Goal: Share content

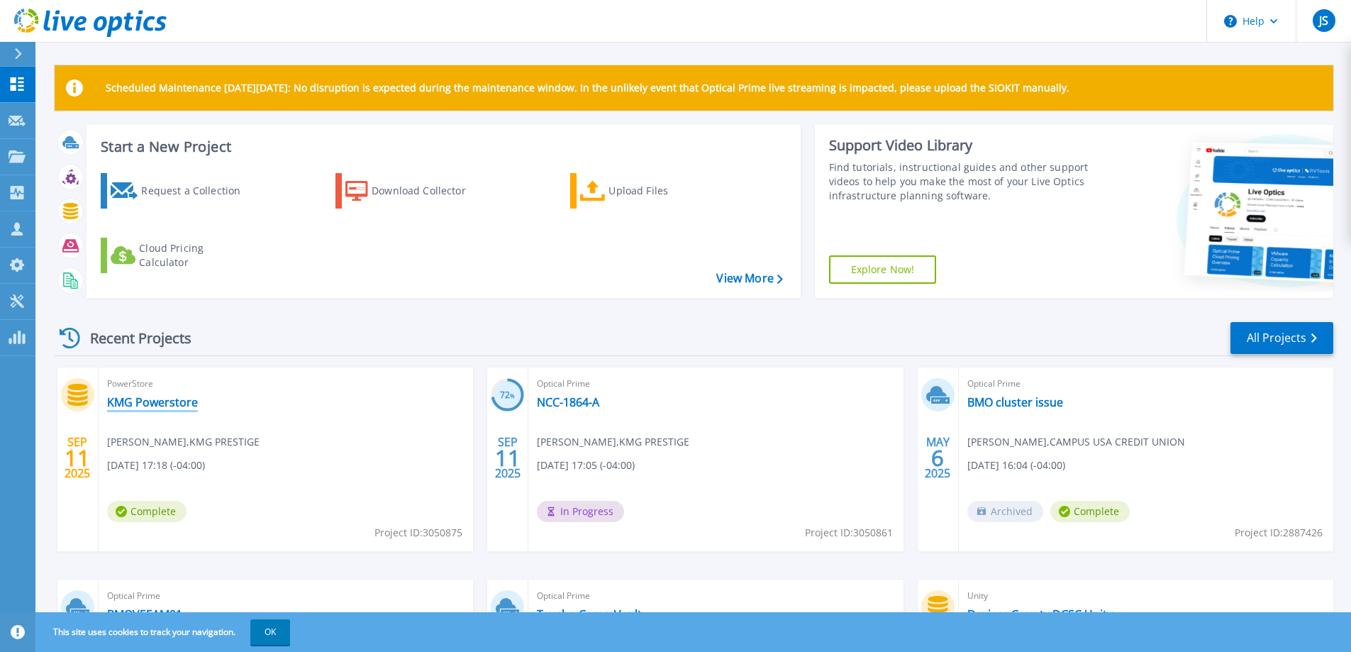
click at [179, 402] on link "KMG Powerstore" at bounding box center [152, 402] width 91 height 14
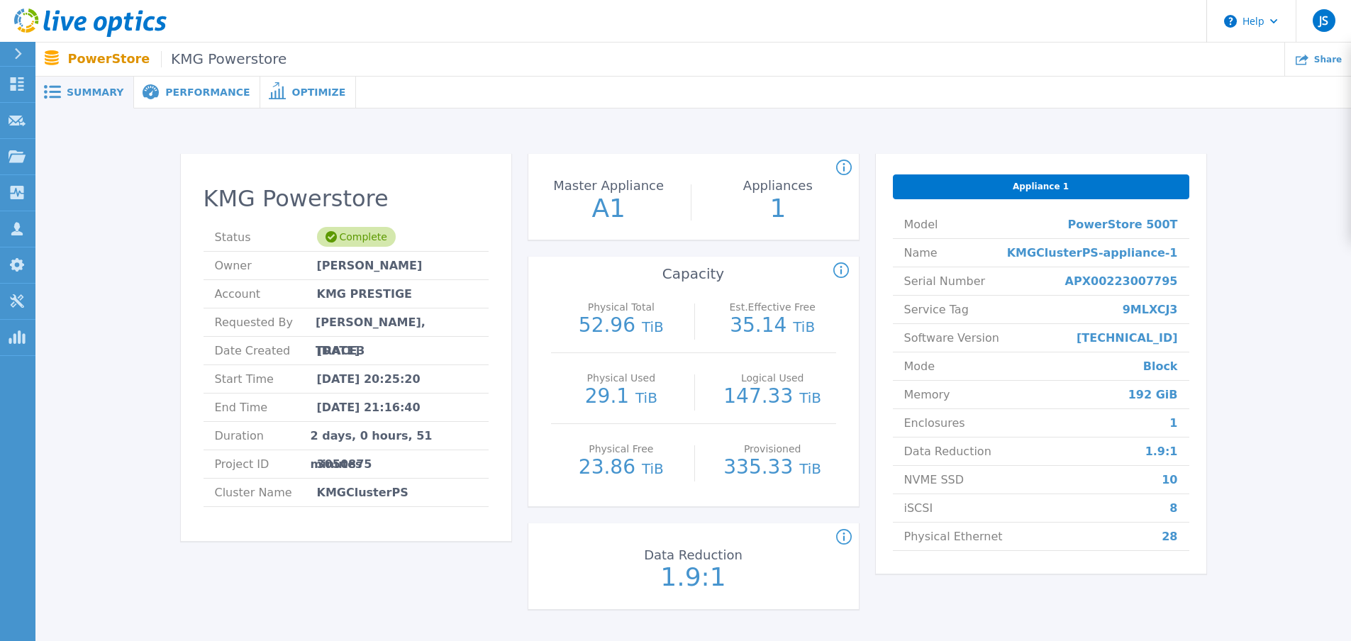
click at [170, 90] on span "Performance" at bounding box center [207, 92] width 84 height 10
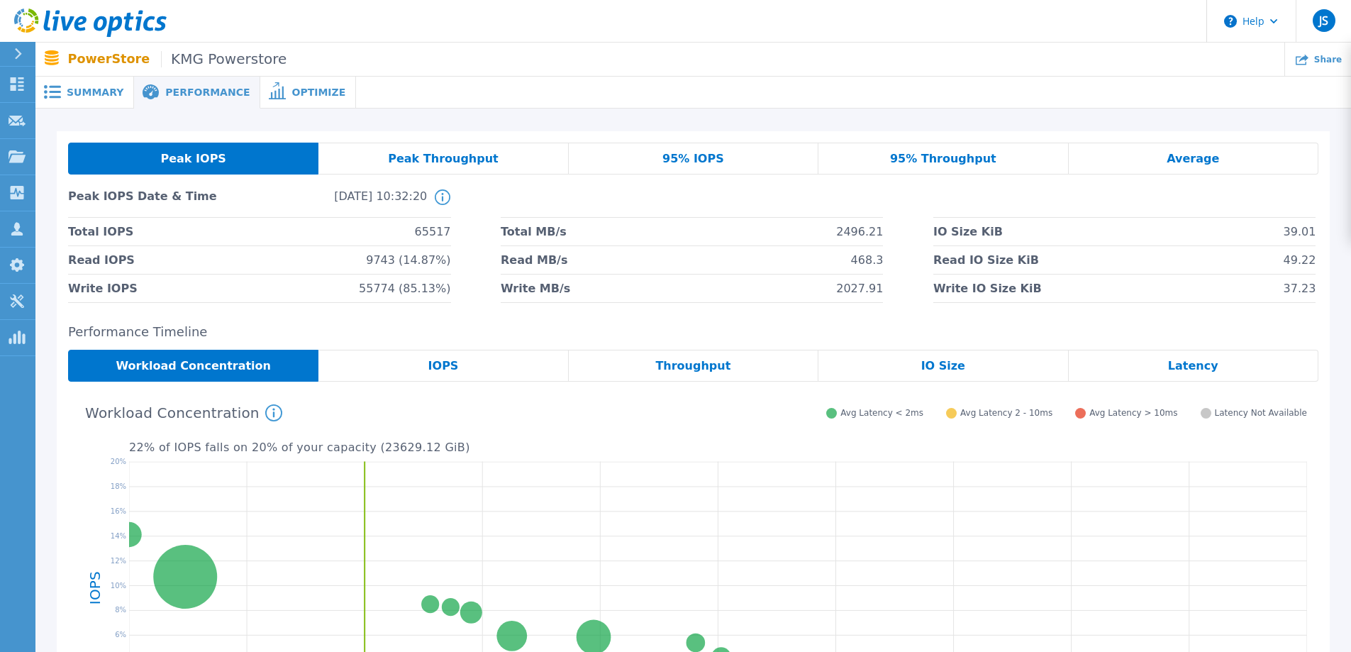
click at [457, 167] on div "Peak Throughput" at bounding box center [444, 159] width 250 height 32
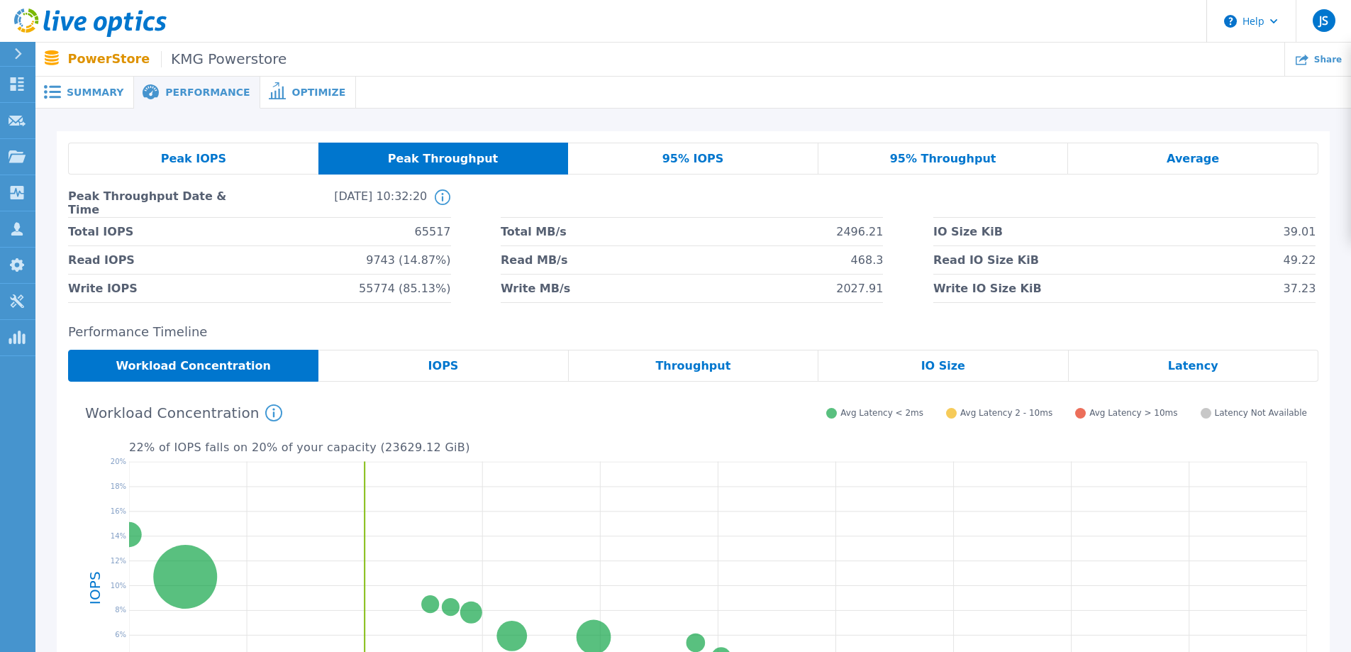
click at [480, 162] on span "Peak Throughput" at bounding box center [443, 158] width 111 height 11
click at [1185, 157] on span "Average" at bounding box center [1193, 158] width 52 height 11
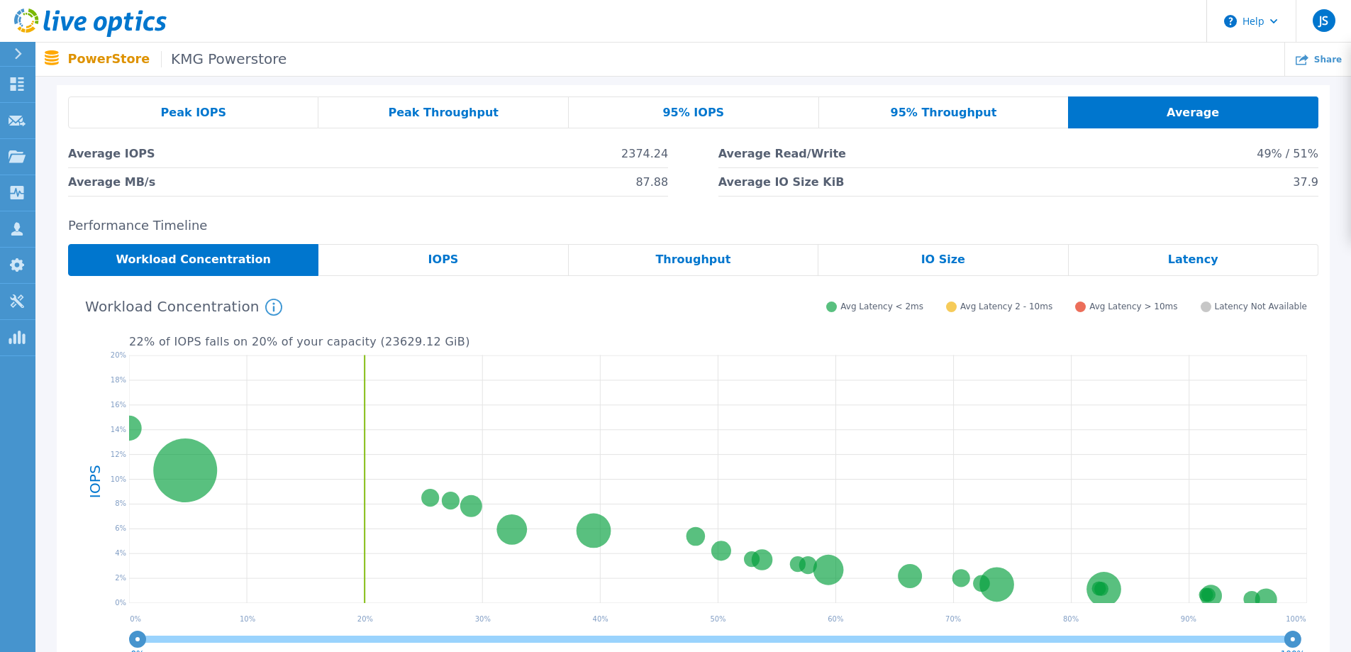
scroll to position [71, 0]
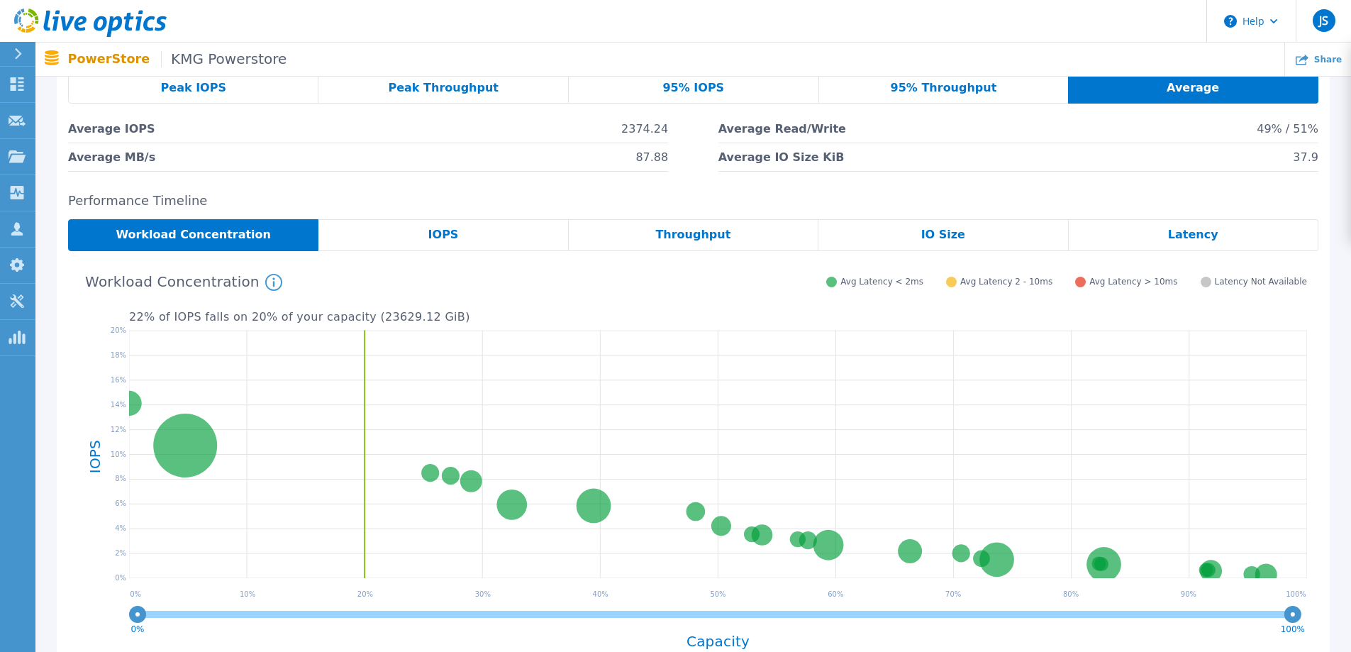
click at [1182, 253] on div "22 % of IOPS falls on 20 % of your capacity ( 23629.12 GiB ) Workload Concentra…" at bounding box center [693, 460] width 1251 height 418
click at [1185, 243] on div "Latency" at bounding box center [1194, 235] width 250 height 32
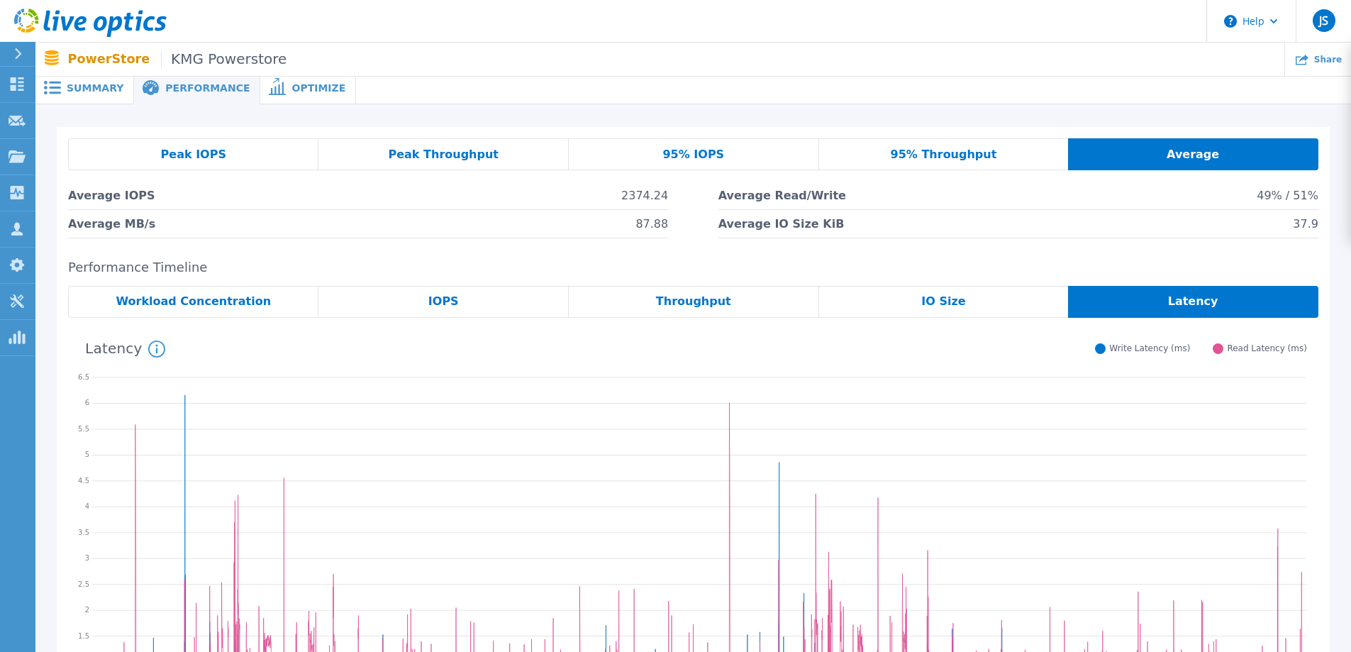
scroll to position [0, 0]
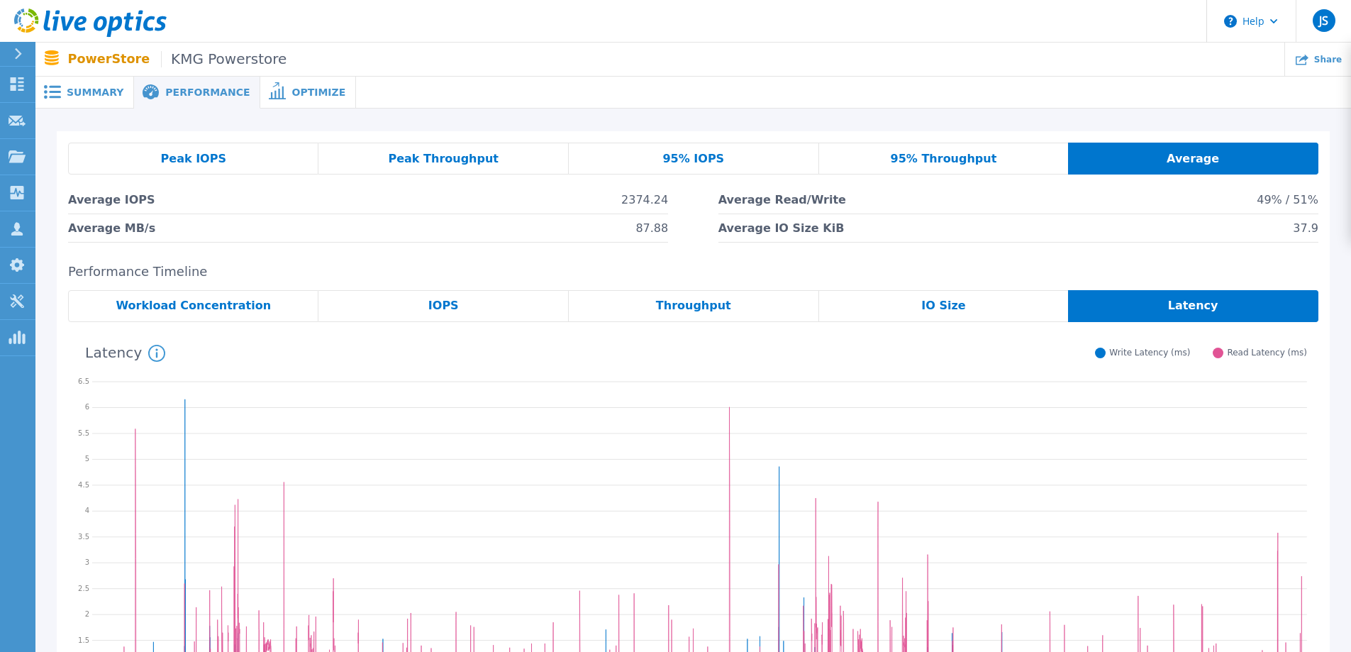
click at [256, 311] on span "Workload Concentration" at bounding box center [193, 305] width 155 height 11
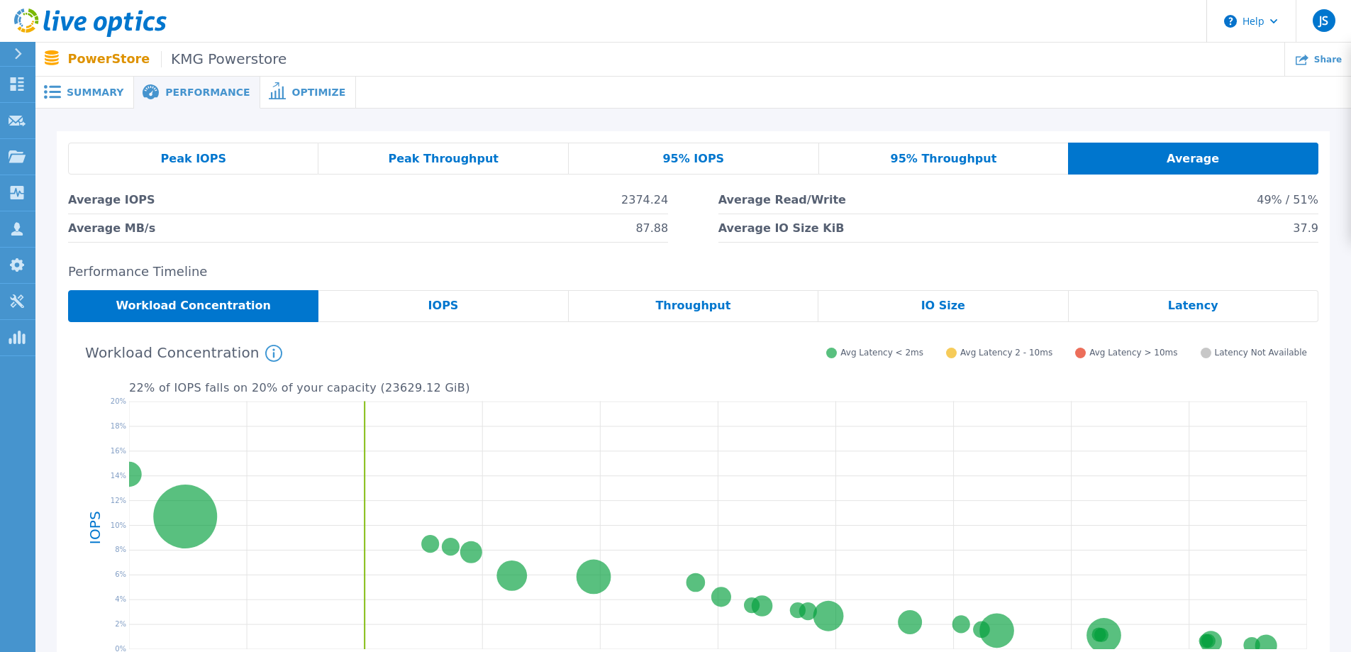
click at [99, 61] on p "PowerStore KMG Powerstore" at bounding box center [177, 59] width 219 height 16
click at [204, 62] on span "KMG Powerstore" at bounding box center [224, 59] width 126 height 16
click at [171, 92] on span "Performance" at bounding box center [207, 92] width 84 height 10
click at [190, 150] on div "Peak IOPS" at bounding box center [193, 159] width 250 height 32
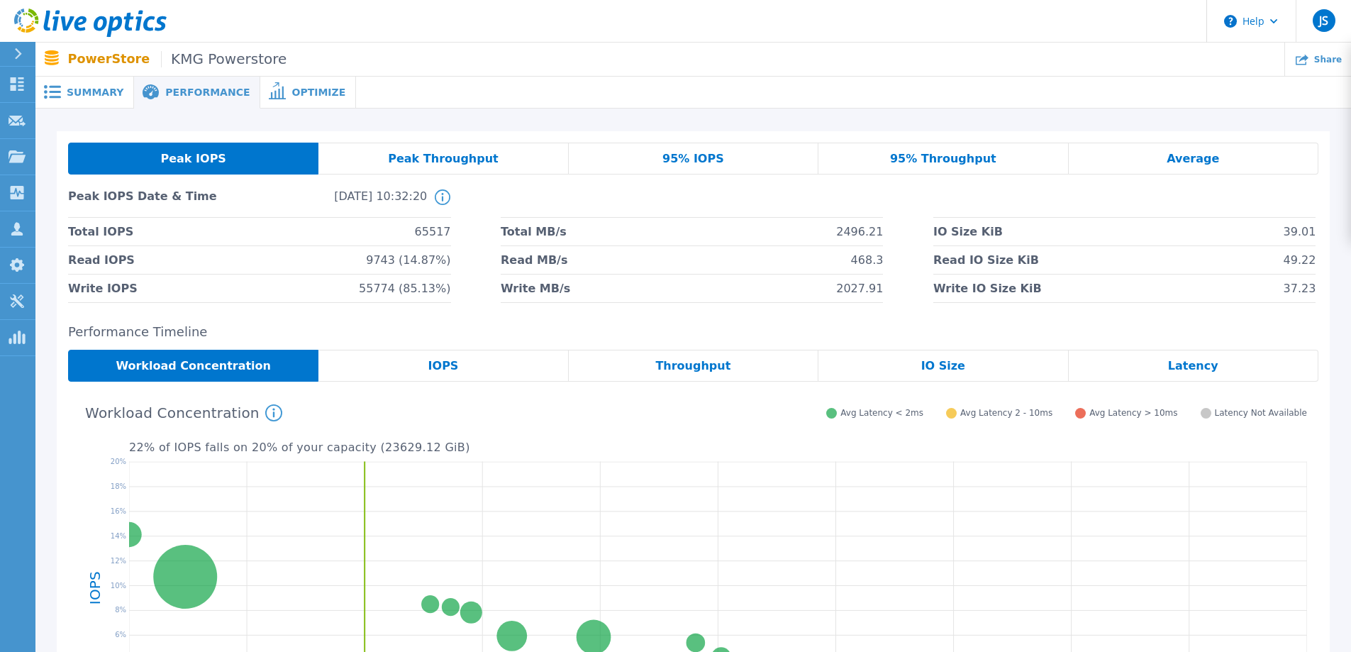
click at [411, 160] on span "Peak Throughput" at bounding box center [443, 158] width 111 height 11
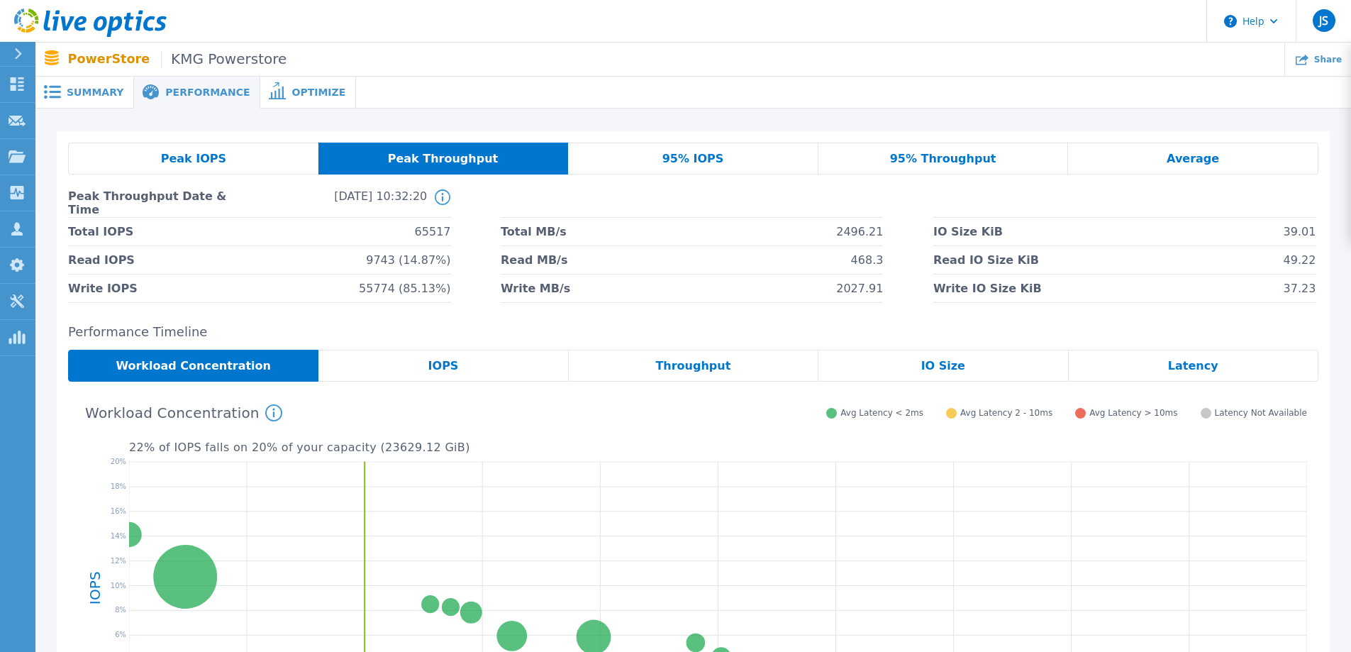
click at [635, 156] on div "95% IOPS" at bounding box center [693, 159] width 250 height 32
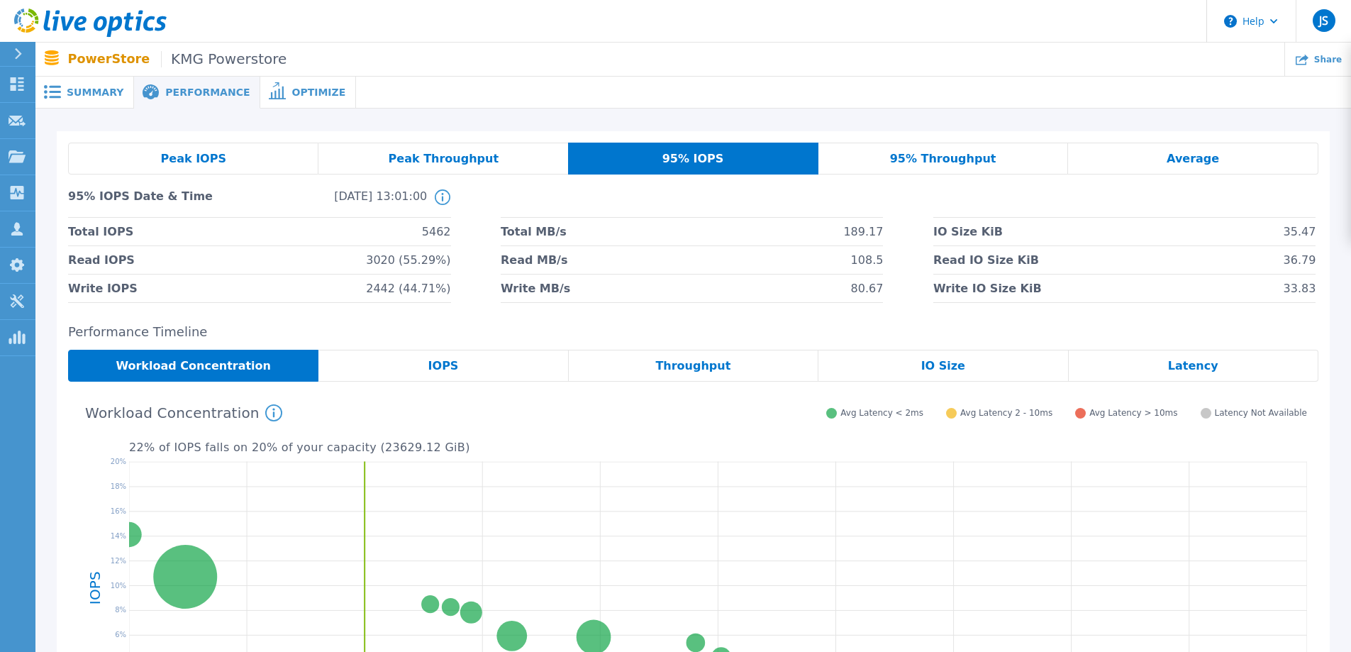
click at [927, 166] on div "95% Throughput" at bounding box center [944, 159] width 250 height 32
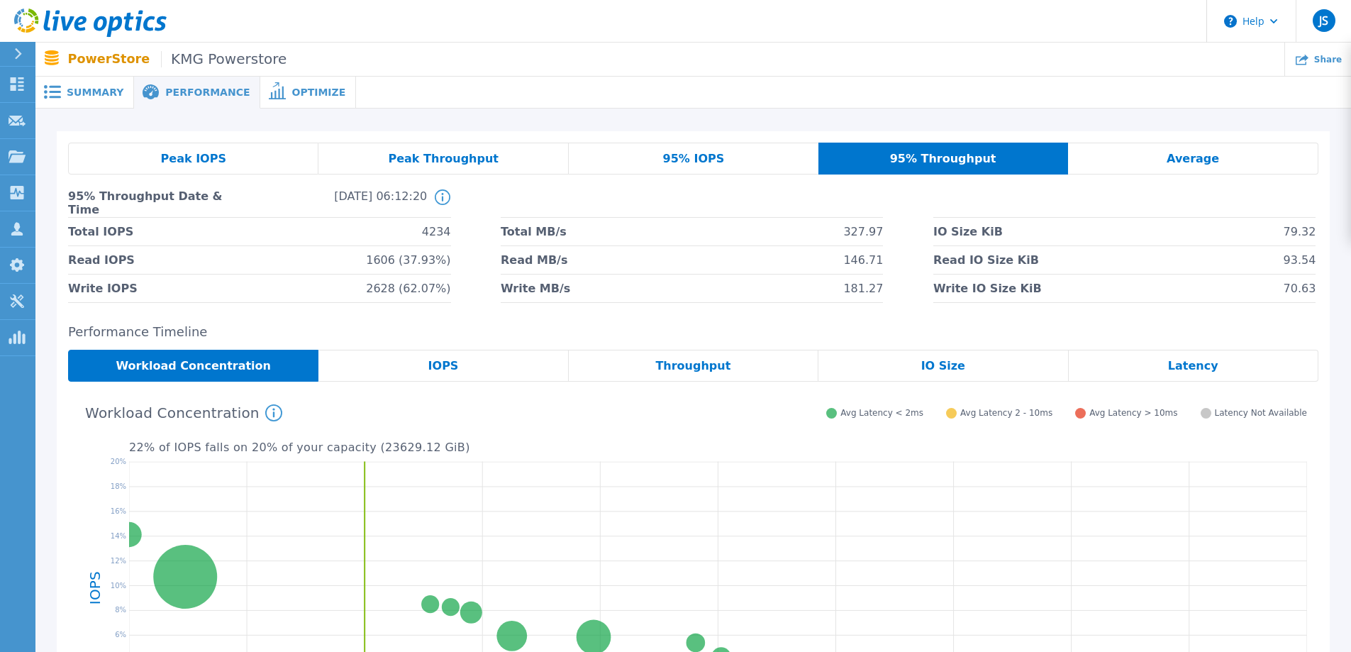
click at [1176, 165] on span "Average" at bounding box center [1193, 158] width 52 height 11
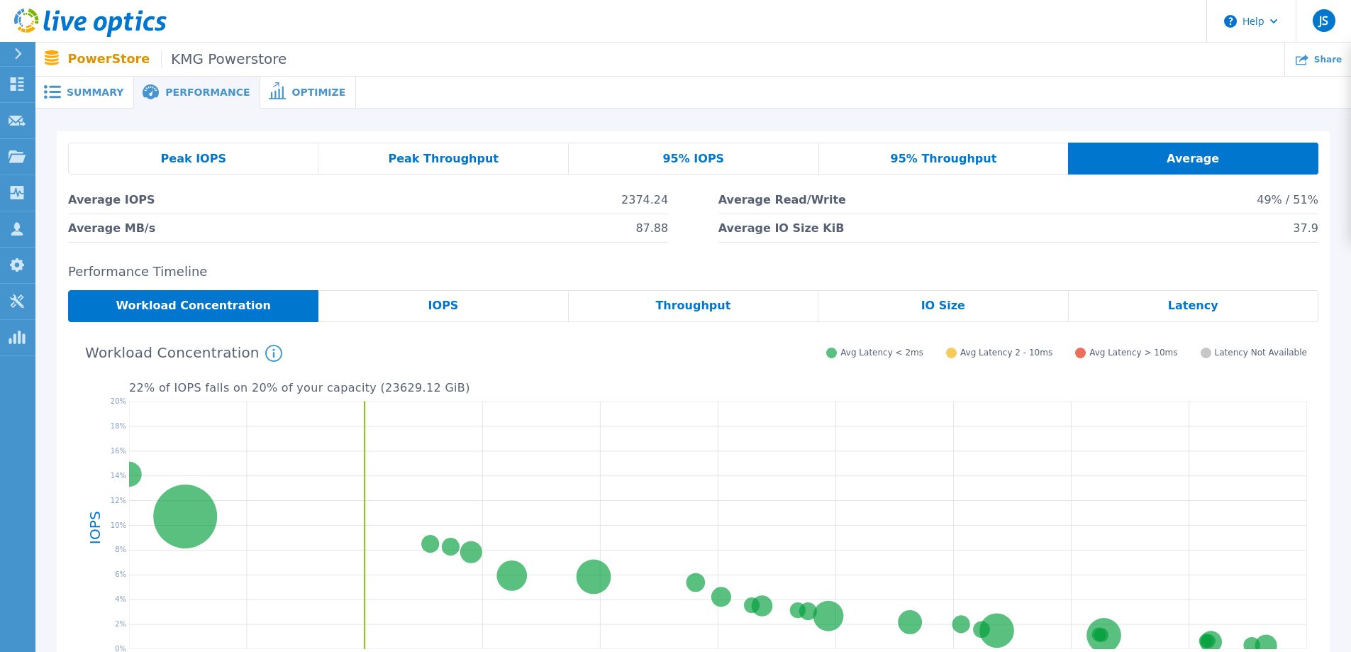
click at [190, 166] on div "Peak IOPS" at bounding box center [193, 159] width 250 height 32
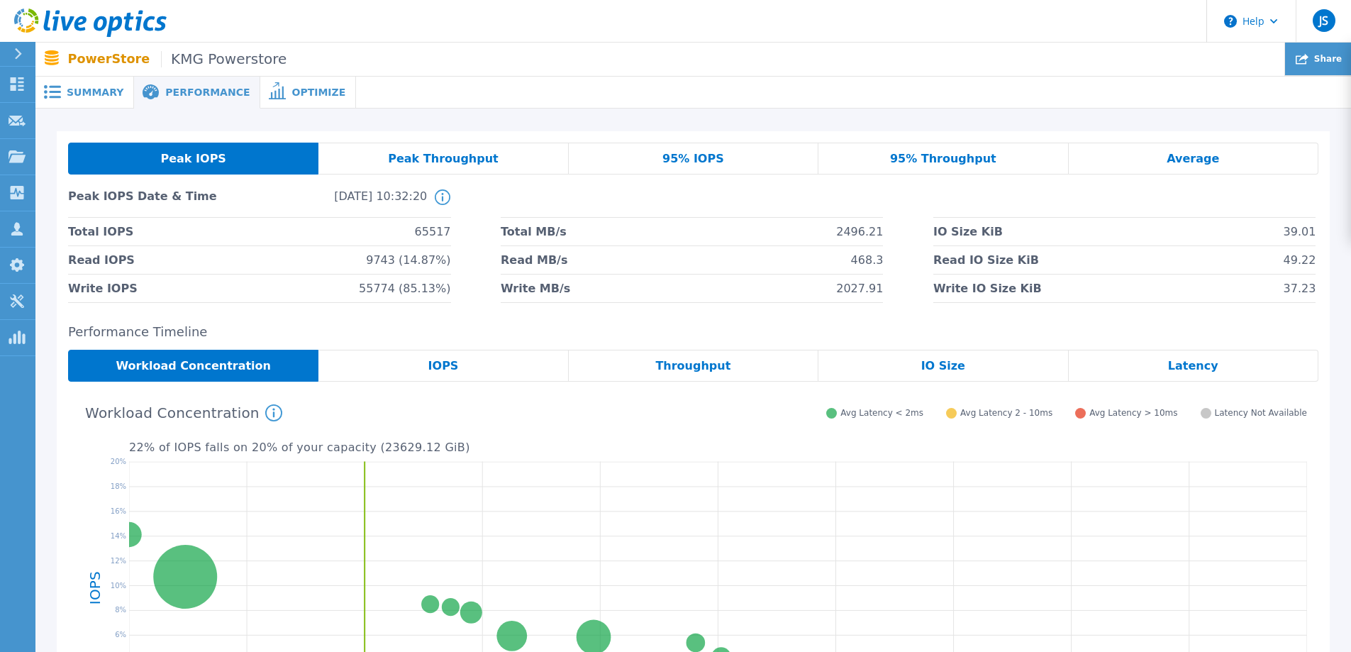
click at [1309, 58] on icon at bounding box center [1302, 59] width 13 height 11
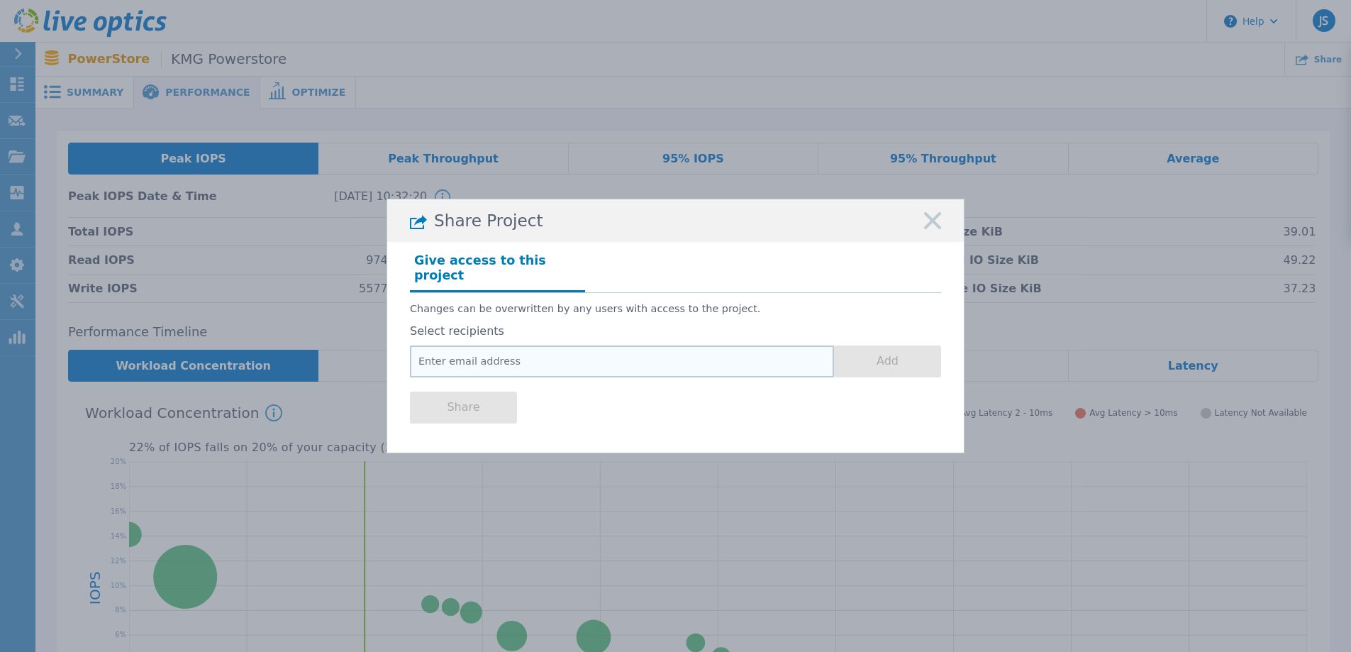
click at [469, 353] on input "email" at bounding box center [622, 361] width 424 height 32
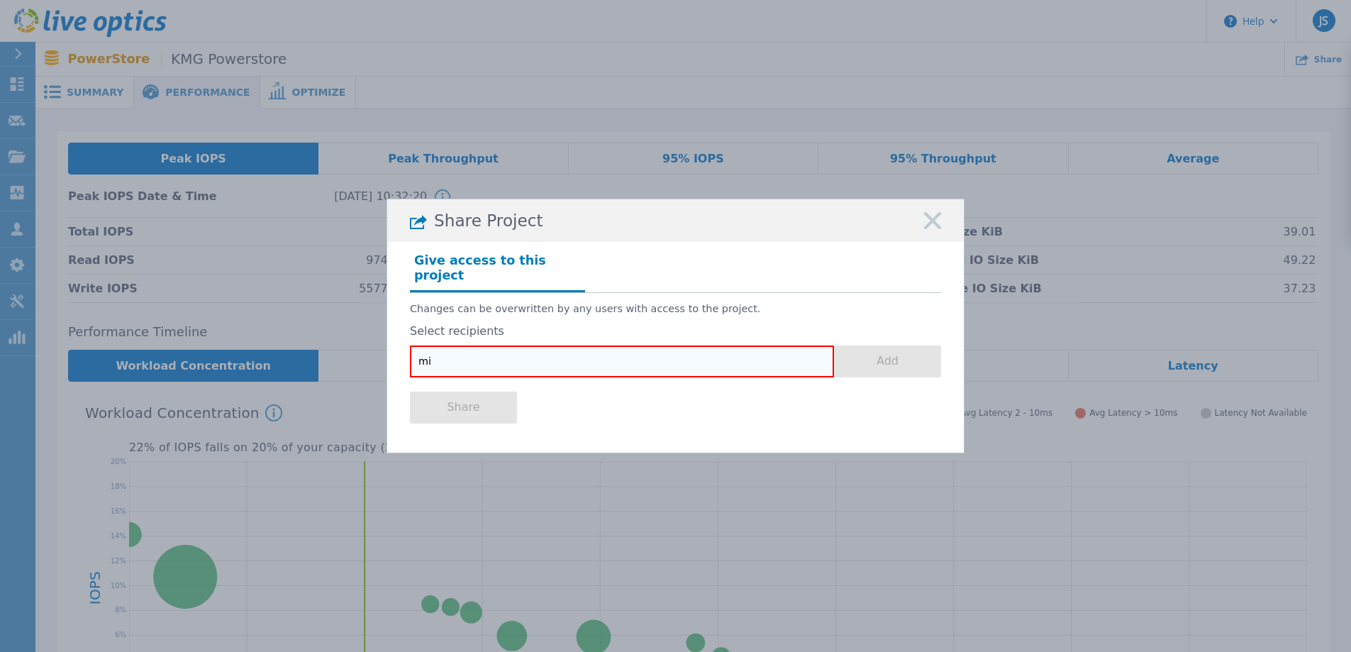
type input "m"
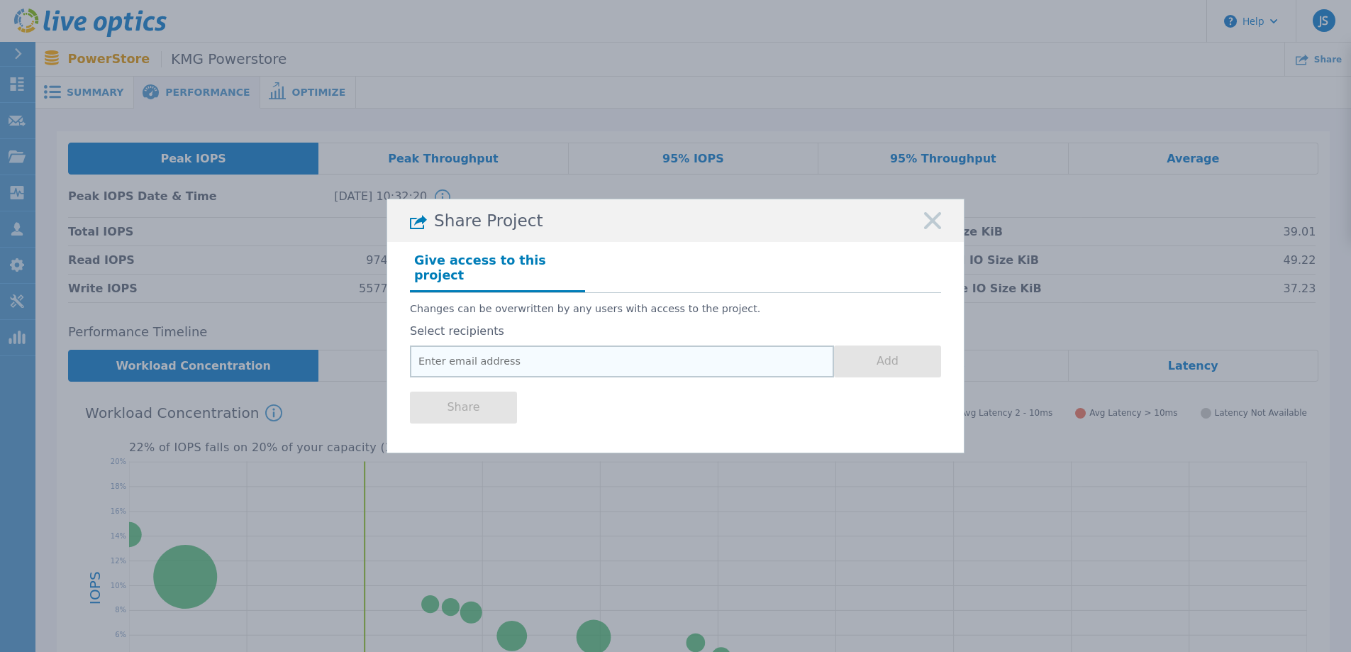
paste input "[PERSON_NAME][EMAIL_ADDRESS][PERSON_NAME][DOMAIN_NAME]"
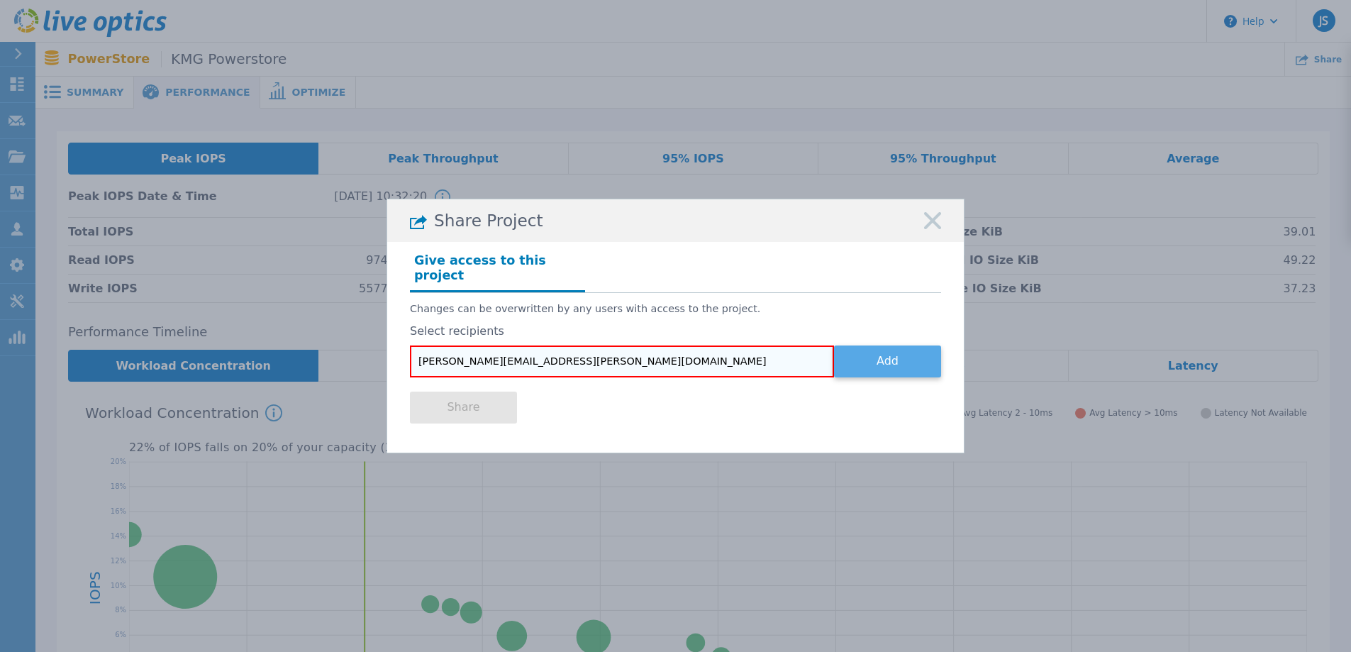
type input "[PERSON_NAME][EMAIL_ADDRESS][PERSON_NAME][DOMAIN_NAME]"
click at [858, 346] on button "Add" at bounding box center [887, 361] width 107 height 32
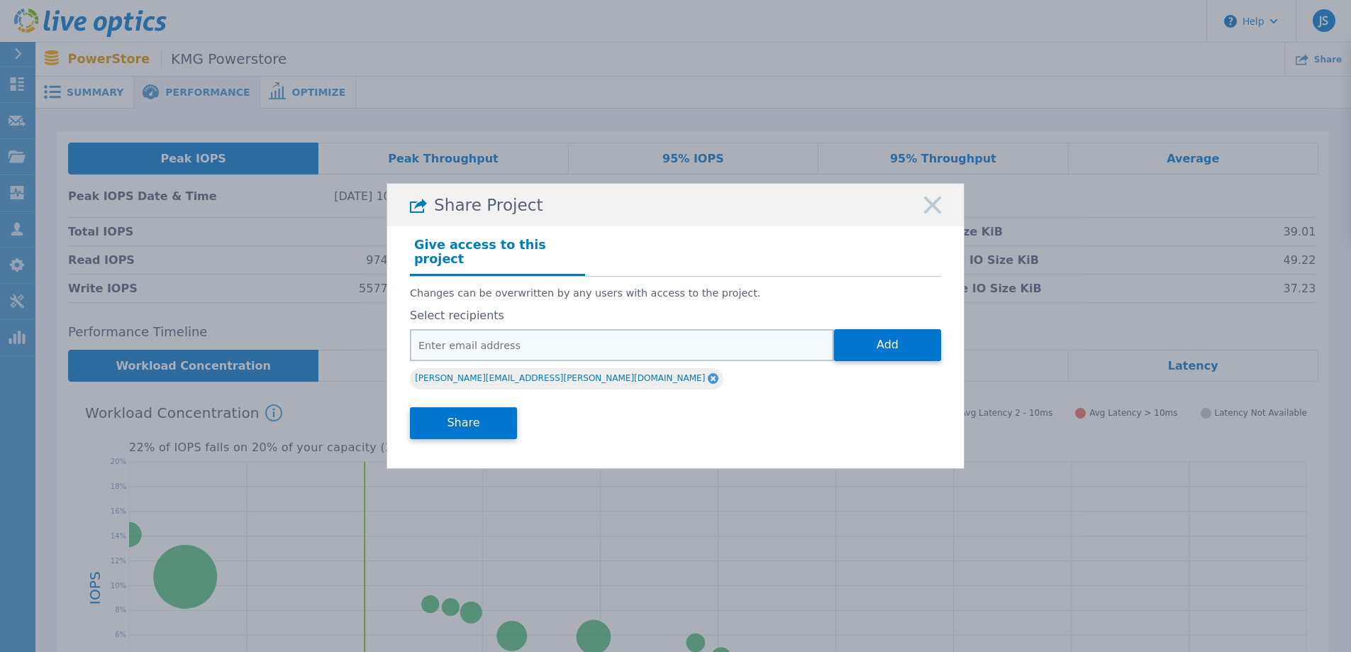
click at [479, 343] on input "email" at bounding box center [622, 345] width 424 height 32
paste input "[PERSON_NAME][EMAIL_ADDRESS][DOMAIN_NAME]"
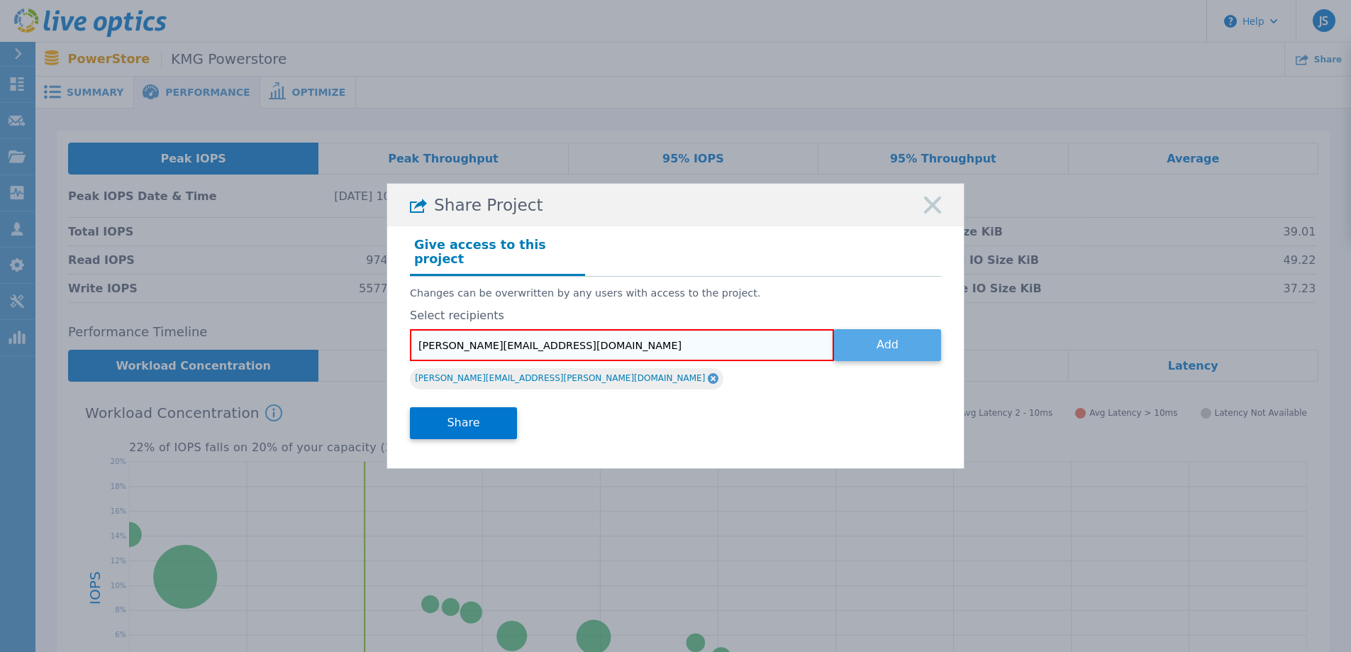
type input "[PERSON_NAME][EMAIL_ADDRESS][DOMAIN_NAME]"
click at [870, 341] on button "Add" at bounding box center [887, 345] width 107 height 32
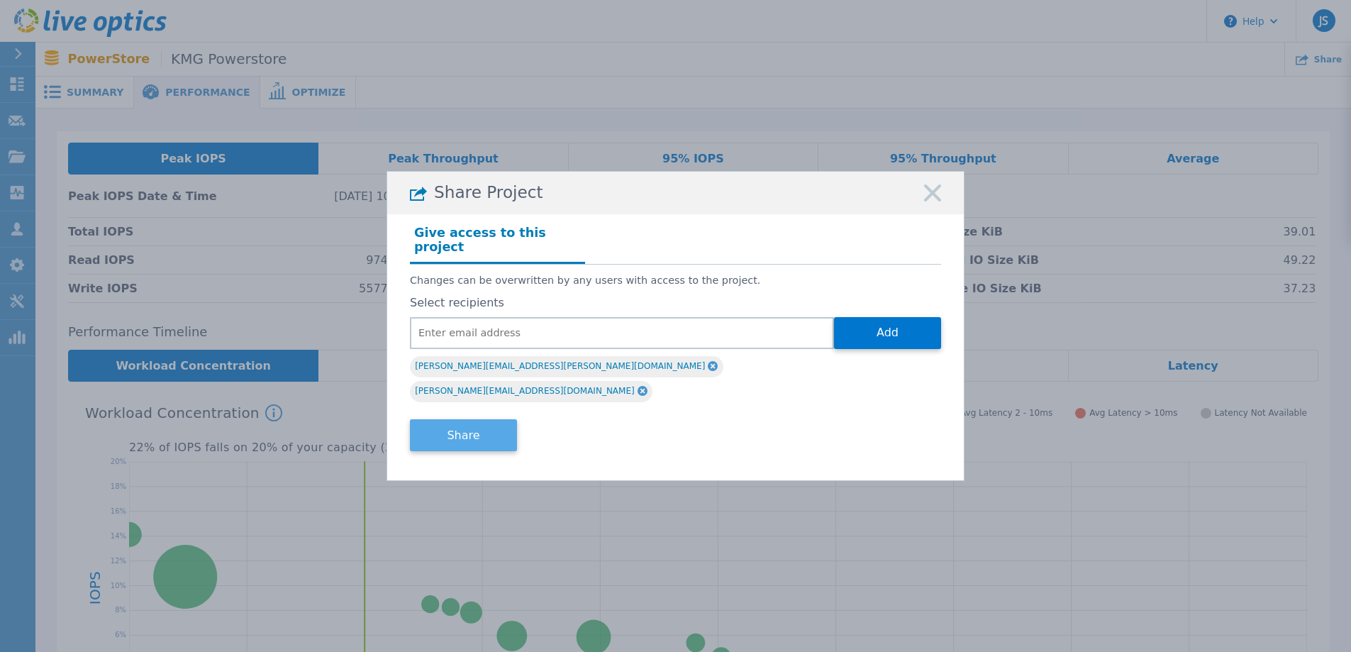
click at [483, 419] on button "Share" at bounding box center [463, 435] width 107 height 32
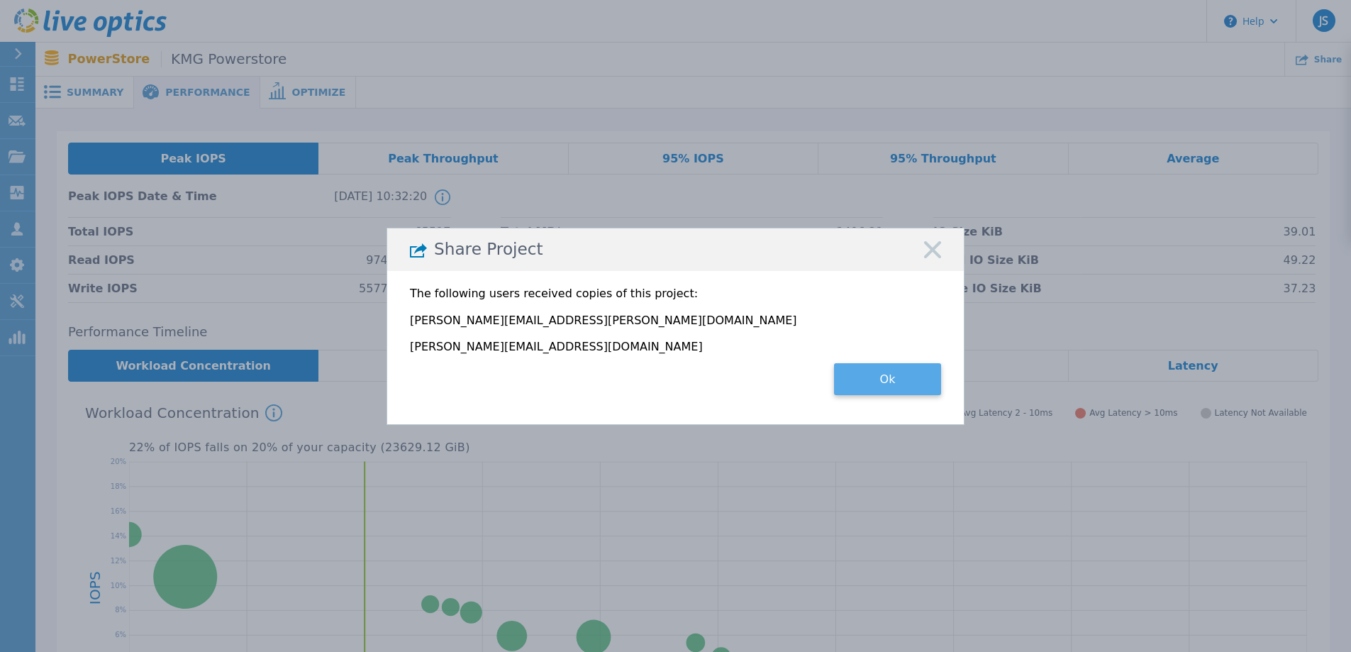
click at [875, 388] on button "Ok" at bounding box center [887, 379] width 107 height 32
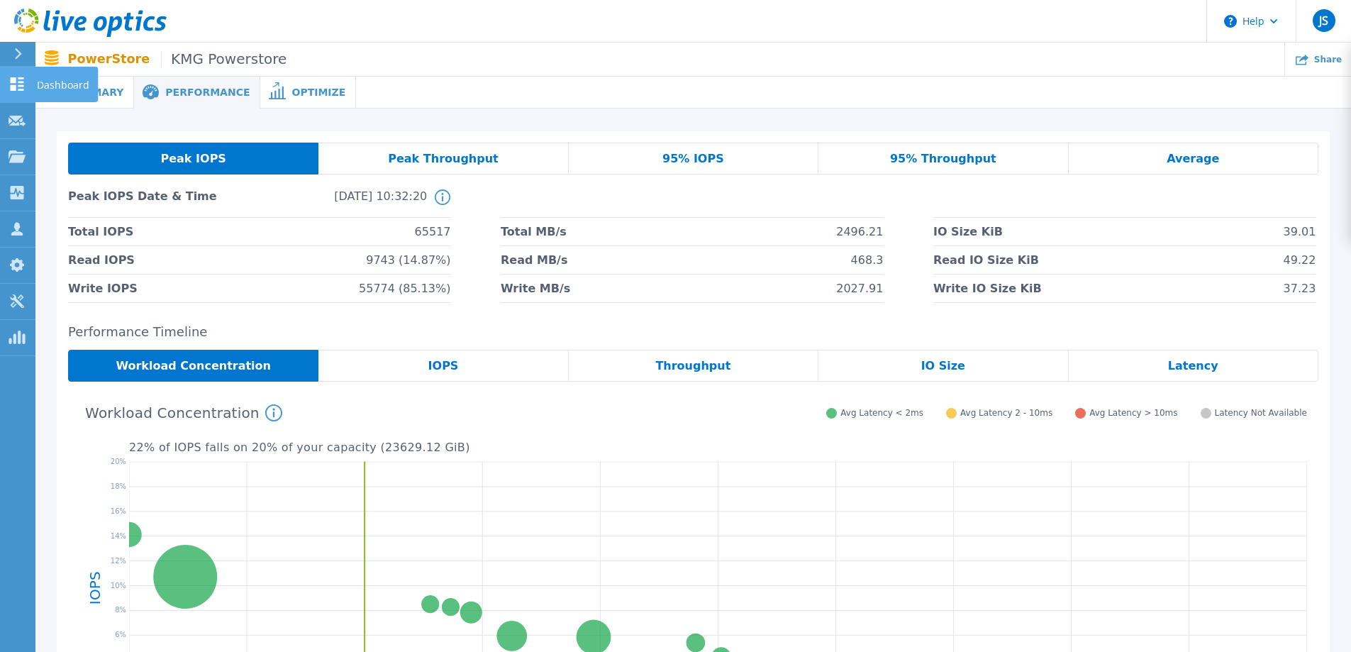
click at [20, 88] on icon at bounding box center [17, 83] width 17 height 13
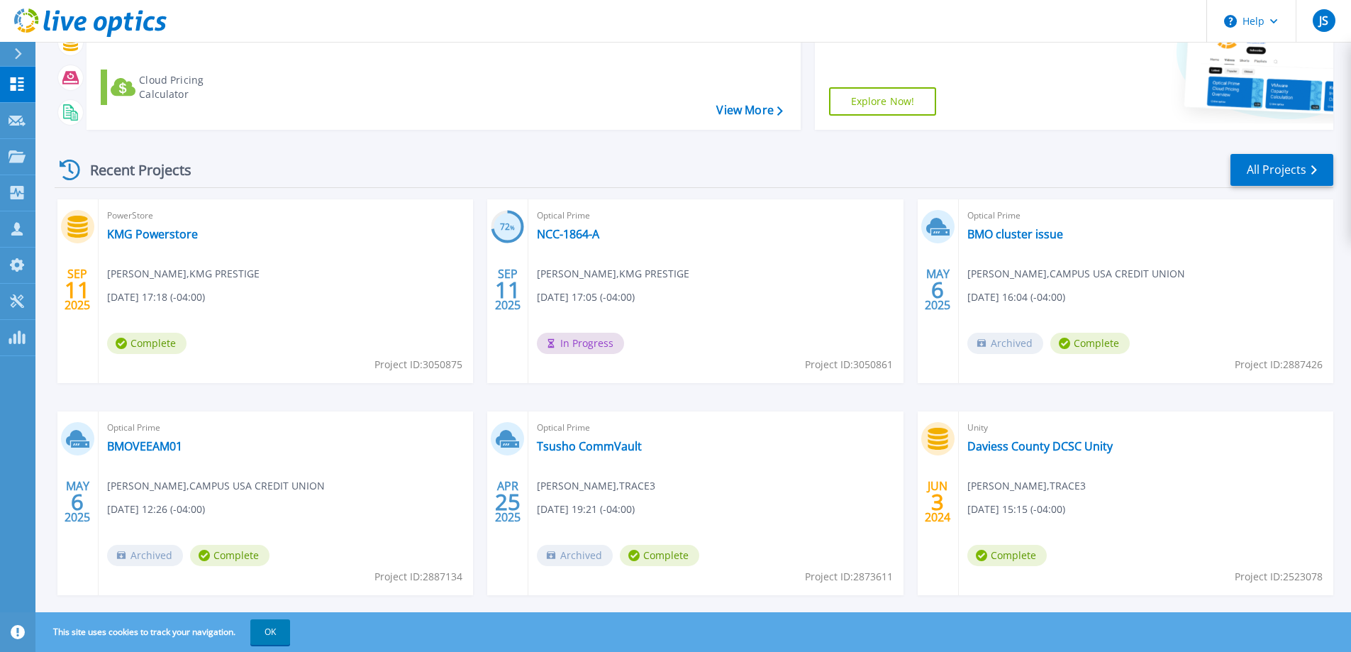
scroll to position [194, 0]
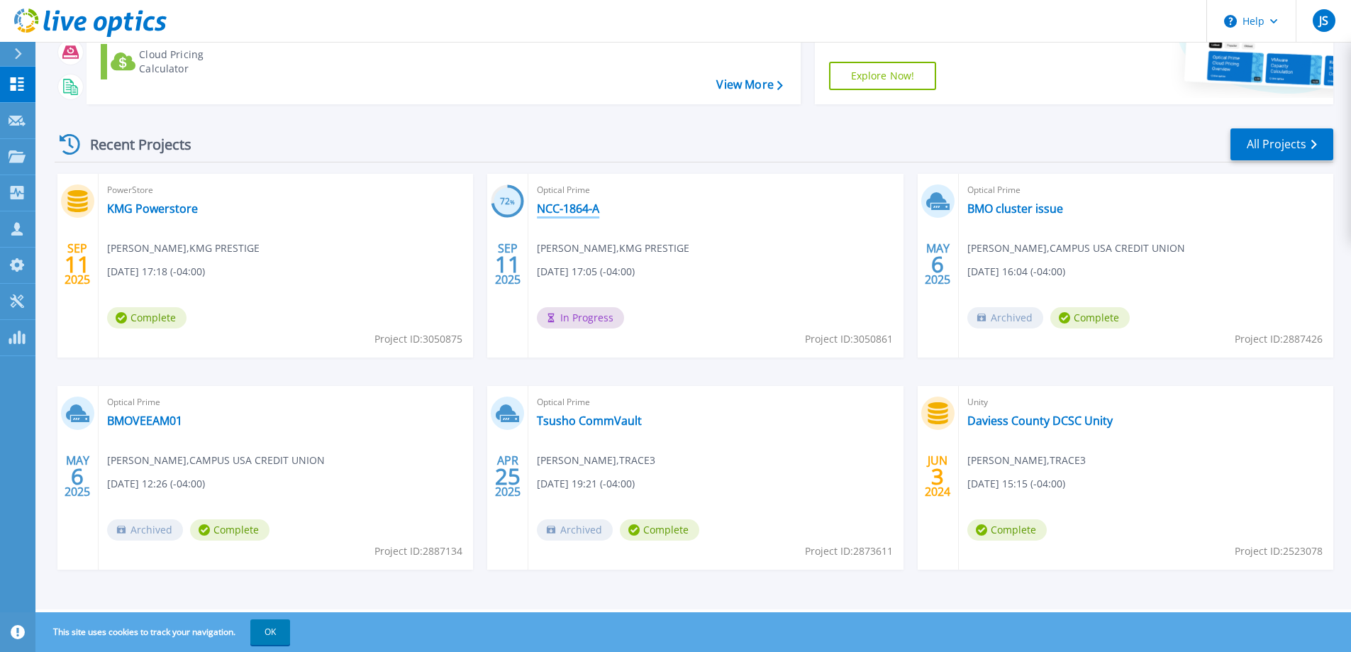
click at [573, 210] on link "NCC-1864-A" at bounding box center [568, 208] width 62 height 14
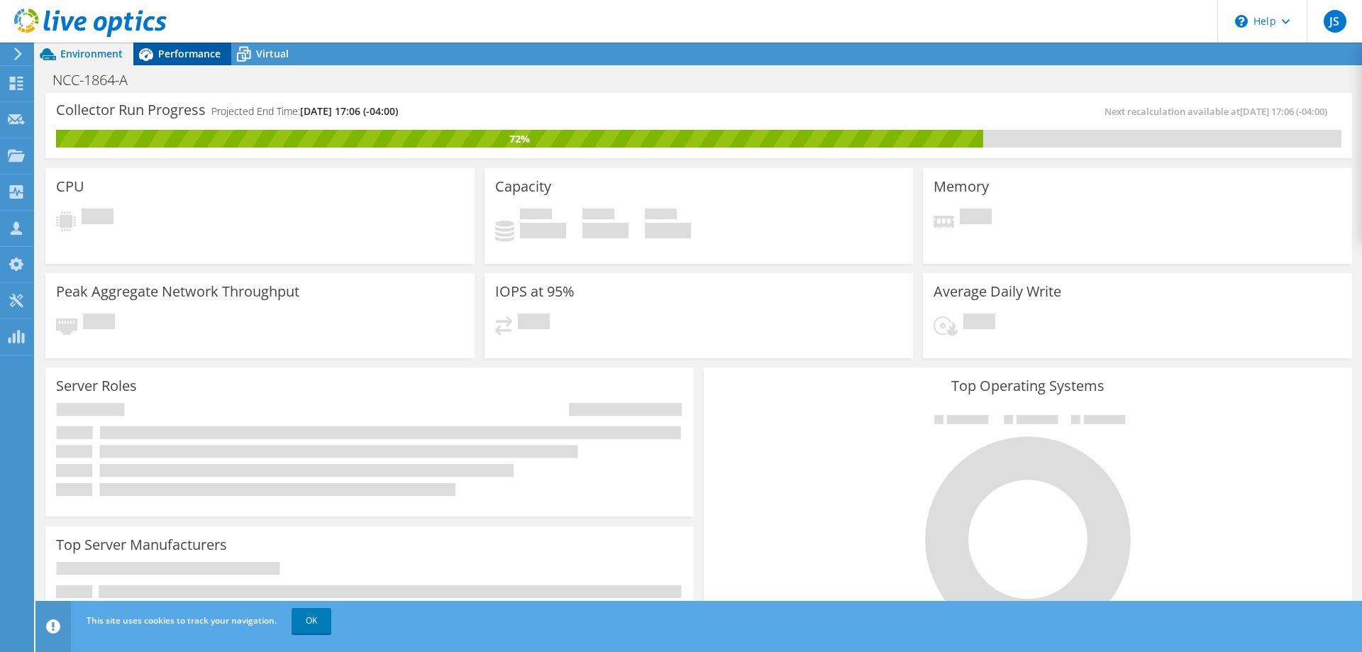
click at [183, 58] on span "Performance" at bounding box center [189, 53] width 62 height 13
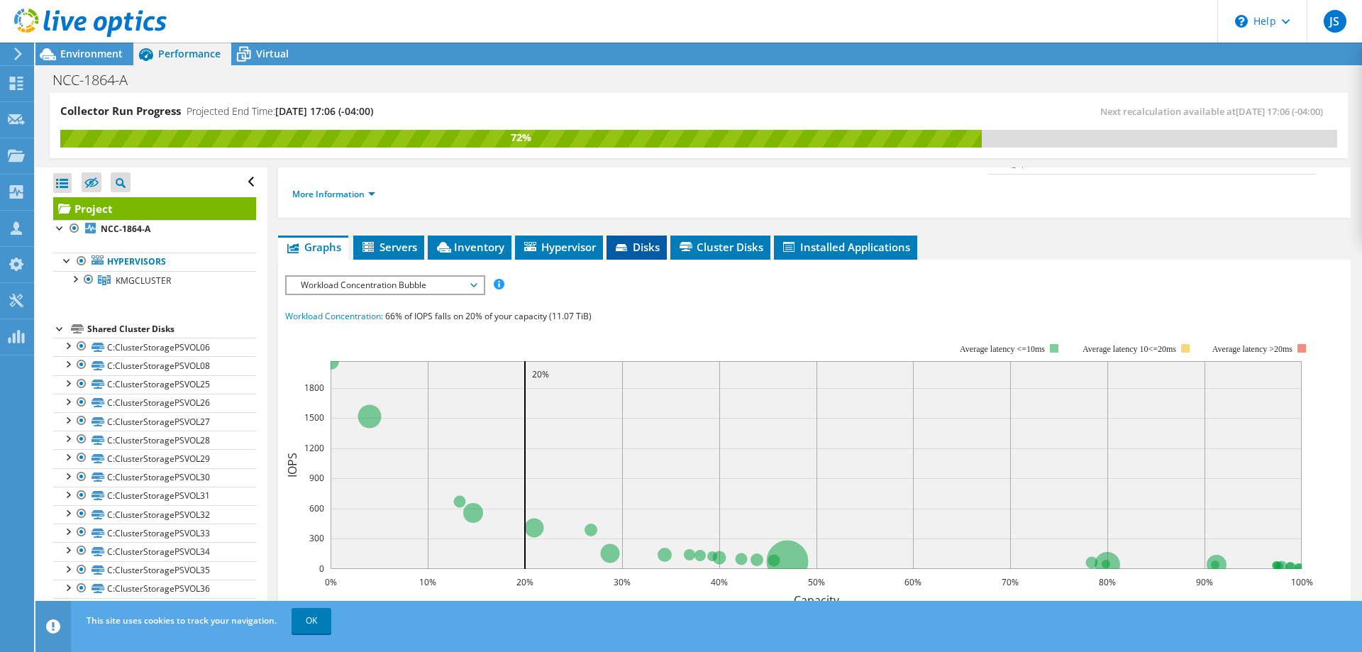
click at [656, 240] on span "Disks" at bounding box center [637, 247] width 46 height 14
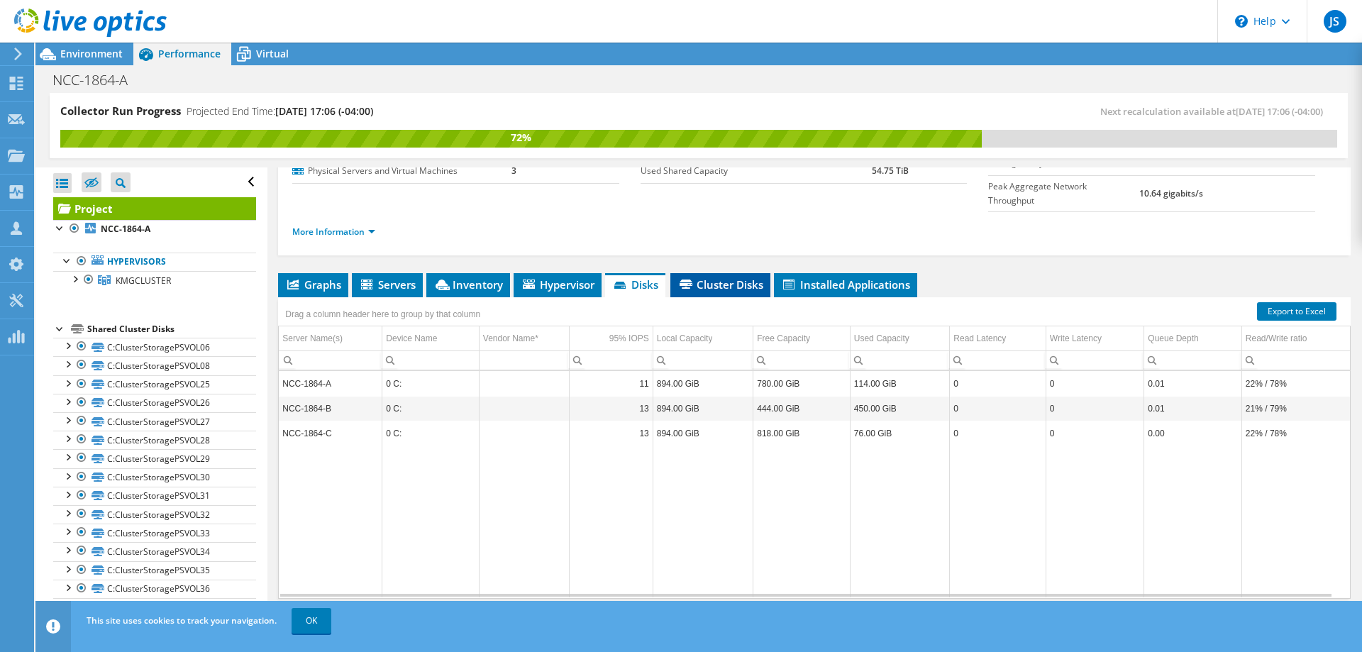
click at [731, 273] on li "Cluster Disks" at bounding box center [720, 285] width 100 height 24
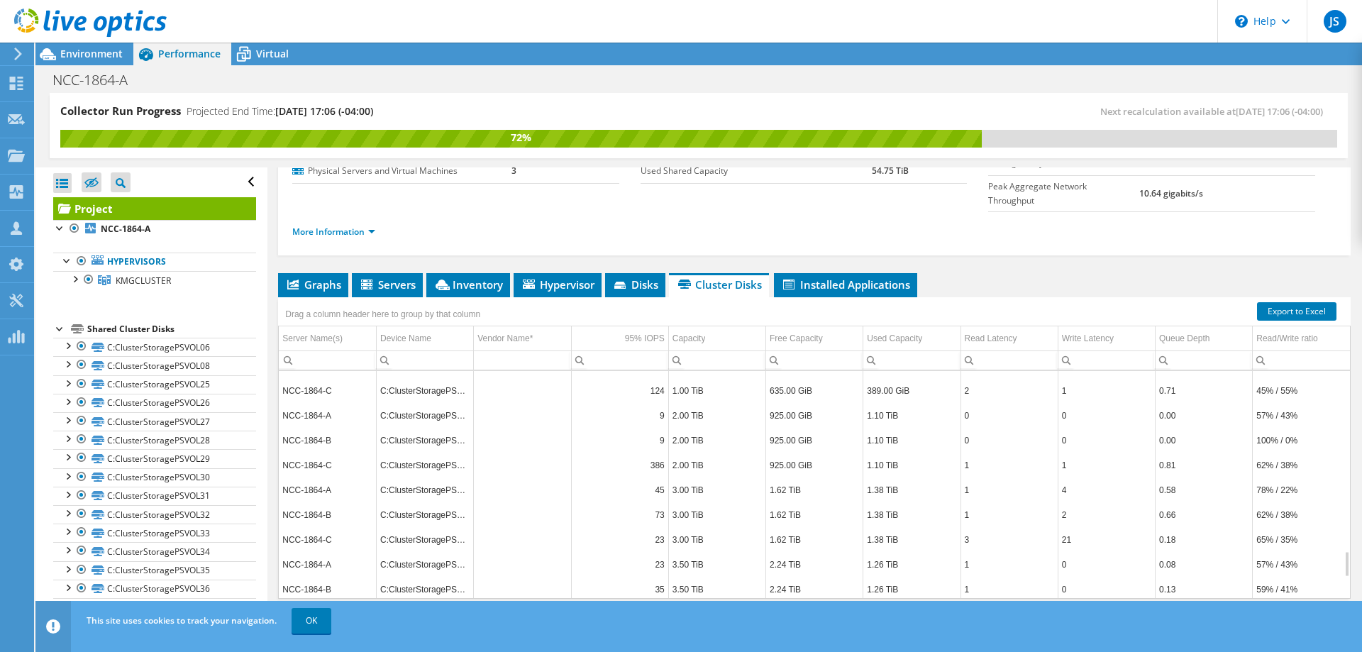
scroll to position [1703, 0]
click at [302, 277] on span "Graphs" at bounding box center [313, 284] width 56 height 14
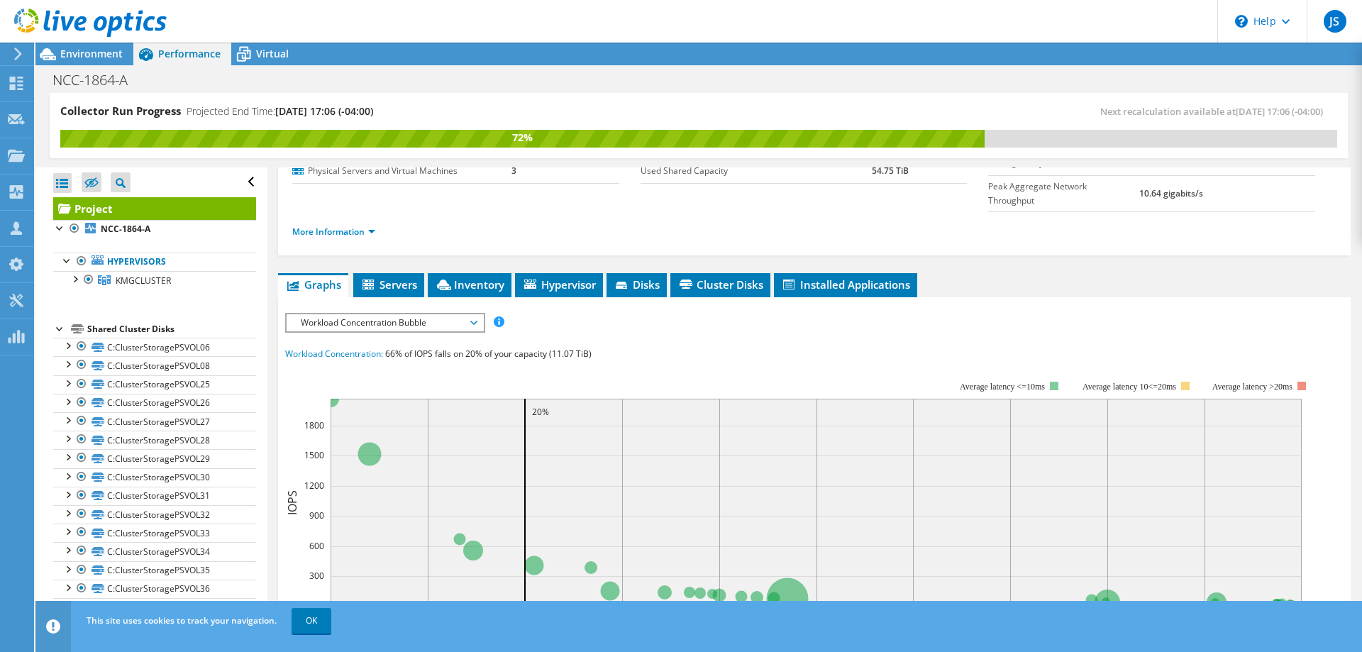
click at [472, 314] on span "Workload Concentration Bubble" at bounding box center [385, 322] width 182 height 17
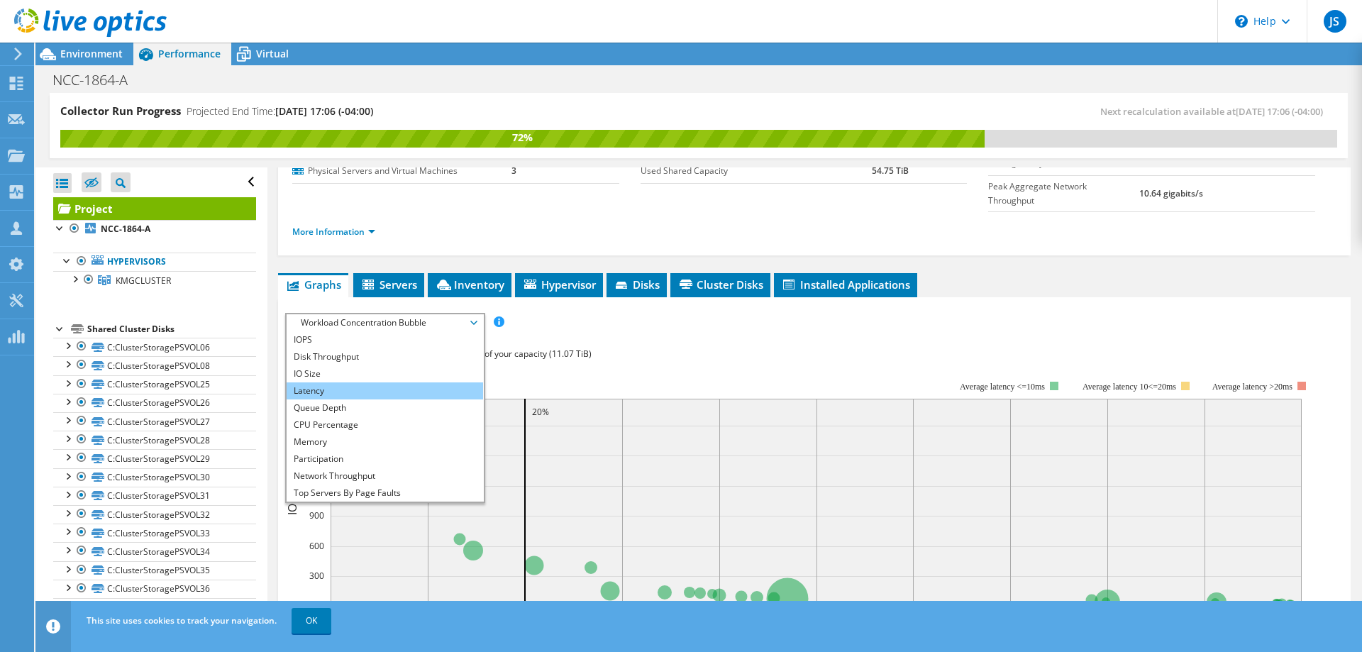
click at [354, 382] on li "Latency" at bounding box center [385, 390] width 197 height 17
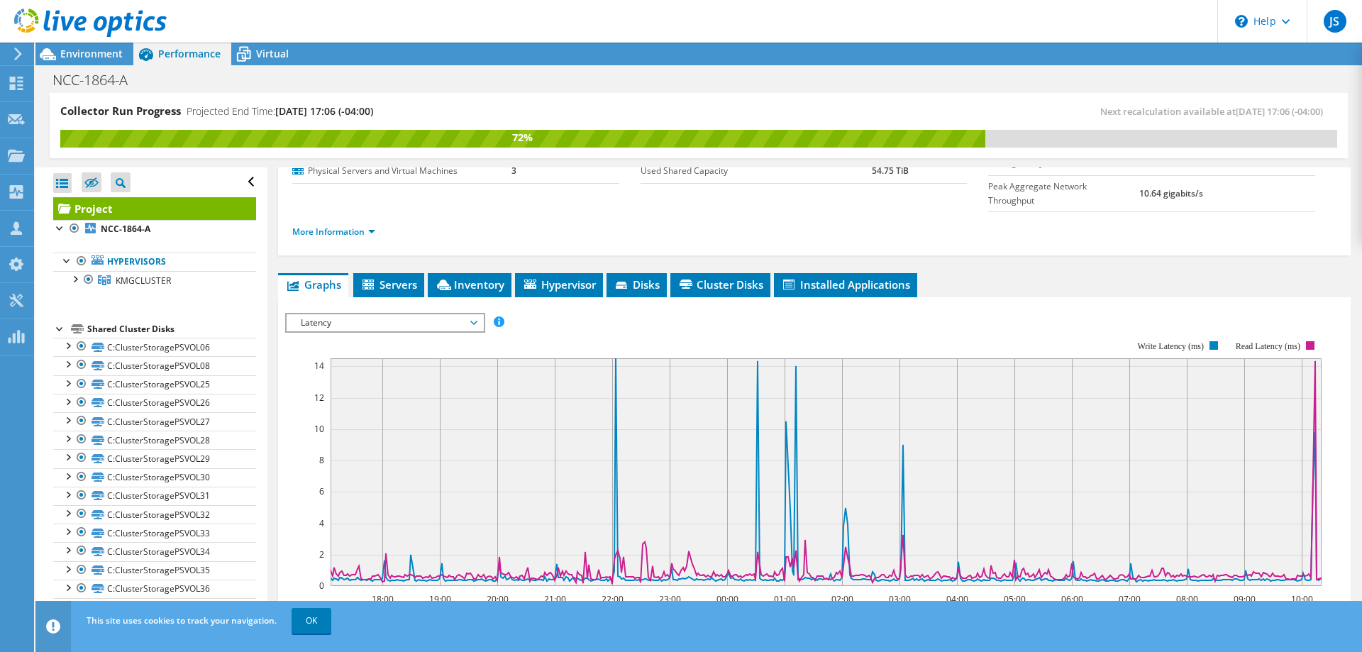
click at [472, 314] on span "Latency" at bounding box center [385, 322] width 182 height 17
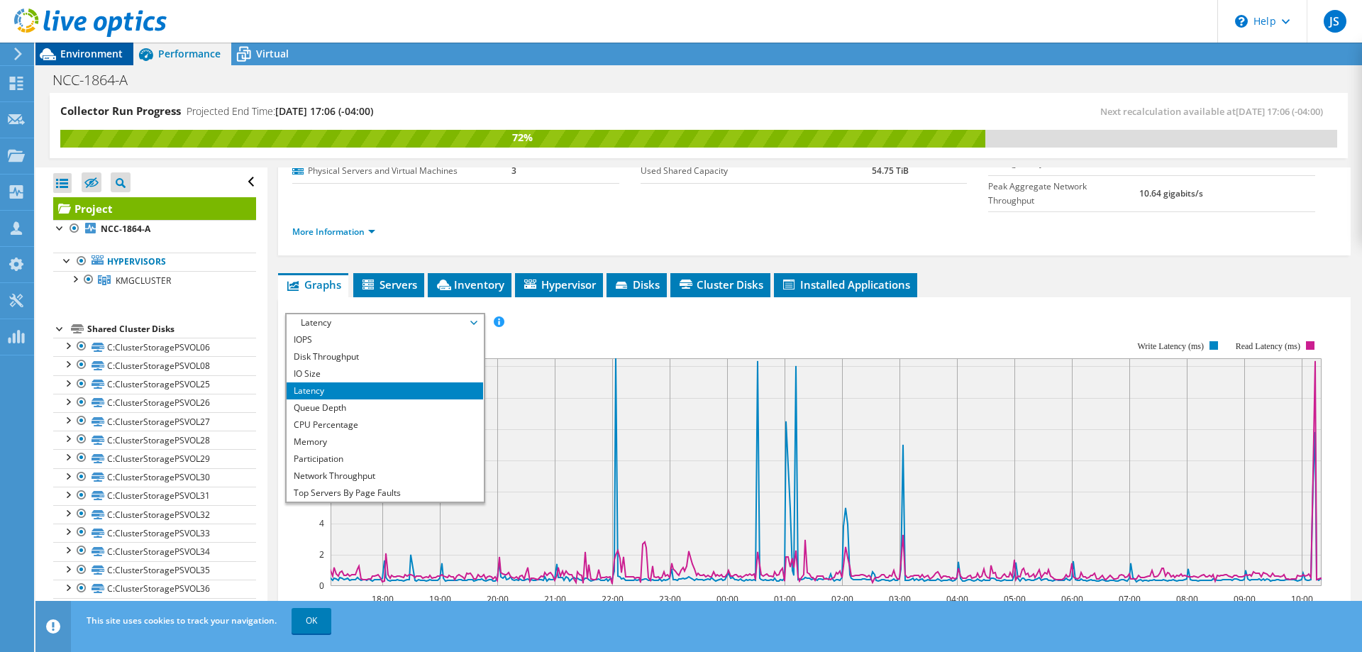
click at [72, 55] on span "Environment" at bounding box center [91, 53] width 62 height 13
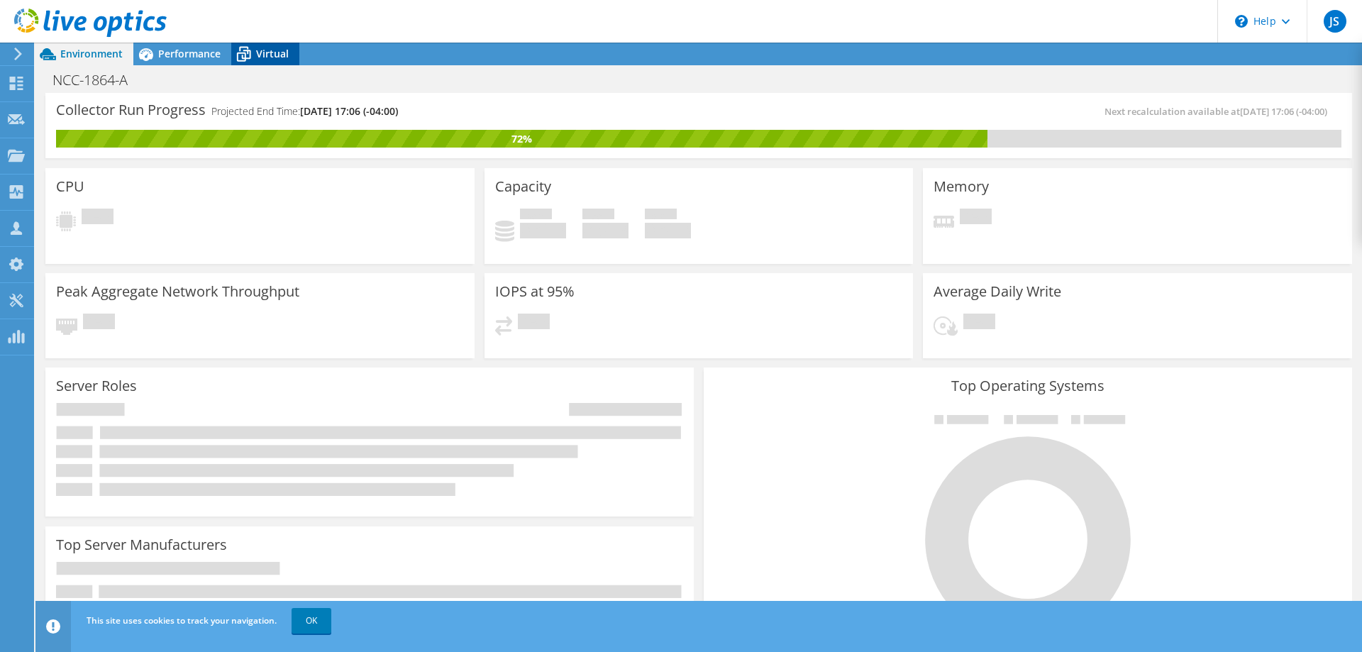
click at [275, 57] on span "Virtual" at bounding box center [272, 53] width 33 height 13
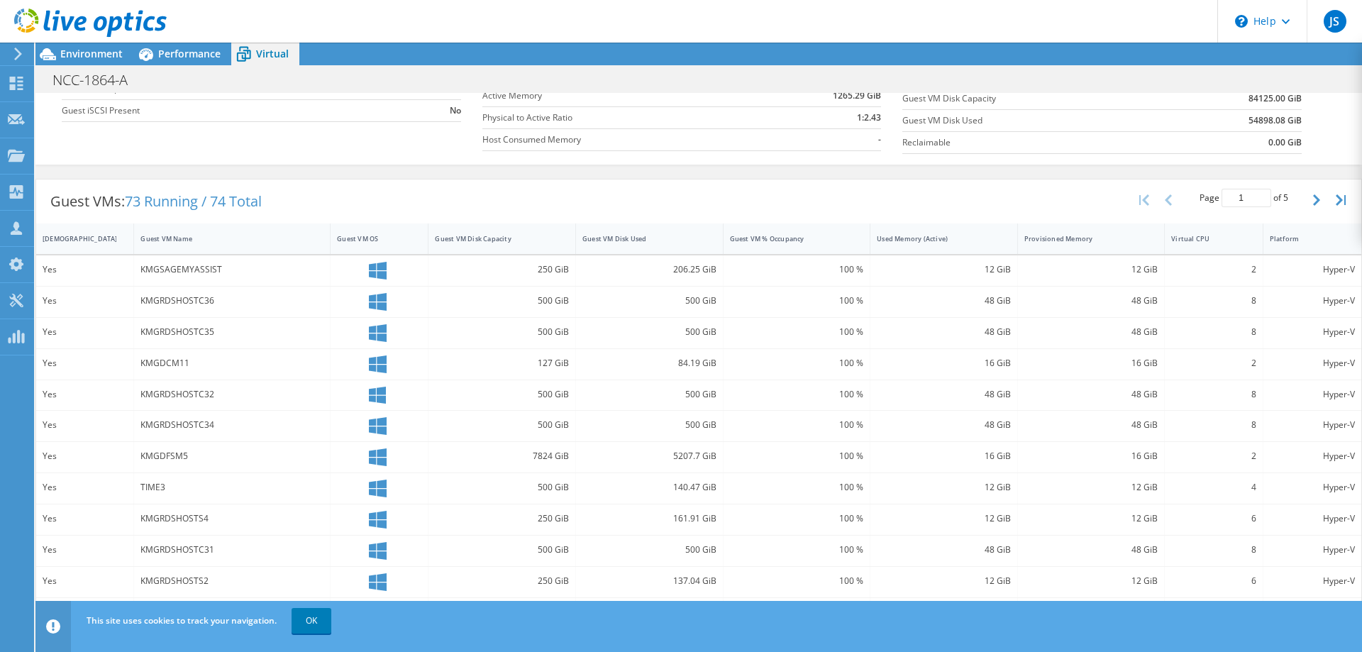
scroll to position [276, 0]
